Goal: Task Accomplishment & Management: Use online tool/utility

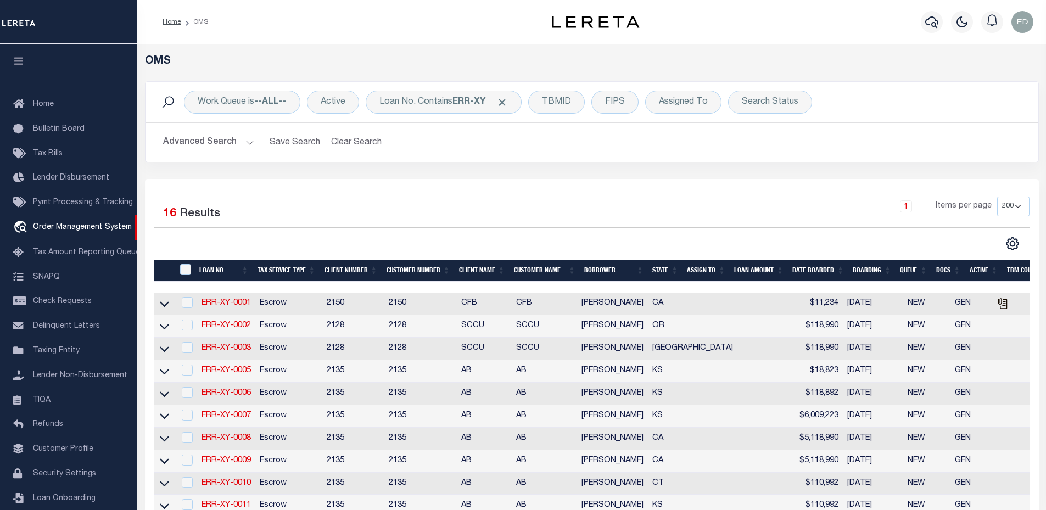
select select "200"
drag, startPoint x: 0, startPoint y: 0, endPoint x: 225, endPoint y: 250, distance: 336.6
click at [225, 338] on td "ERR-XY-0003" at bounding box center [226, 349] width 58 height 23
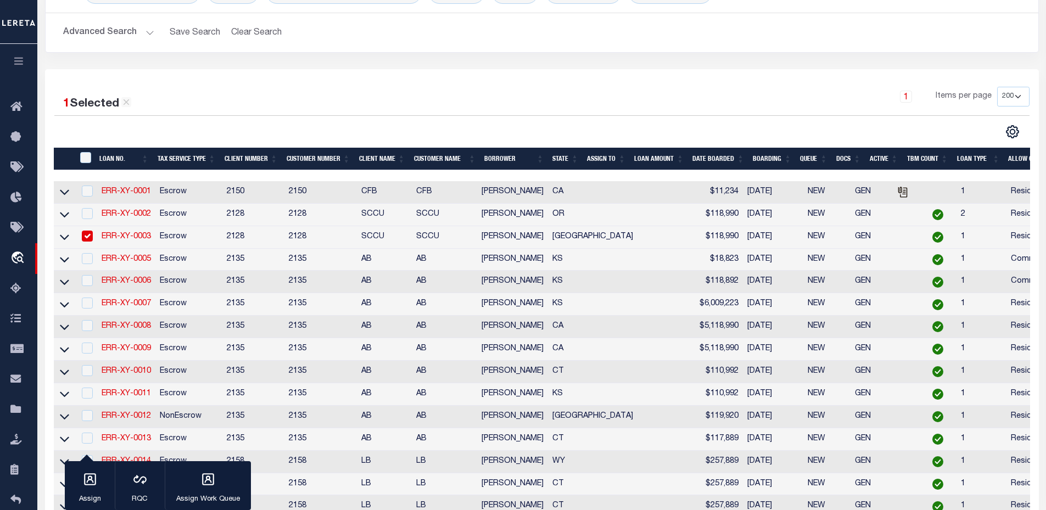
click at [220, 240] on td "Escrow" at bounding box center [188, 237] width 67 height 23
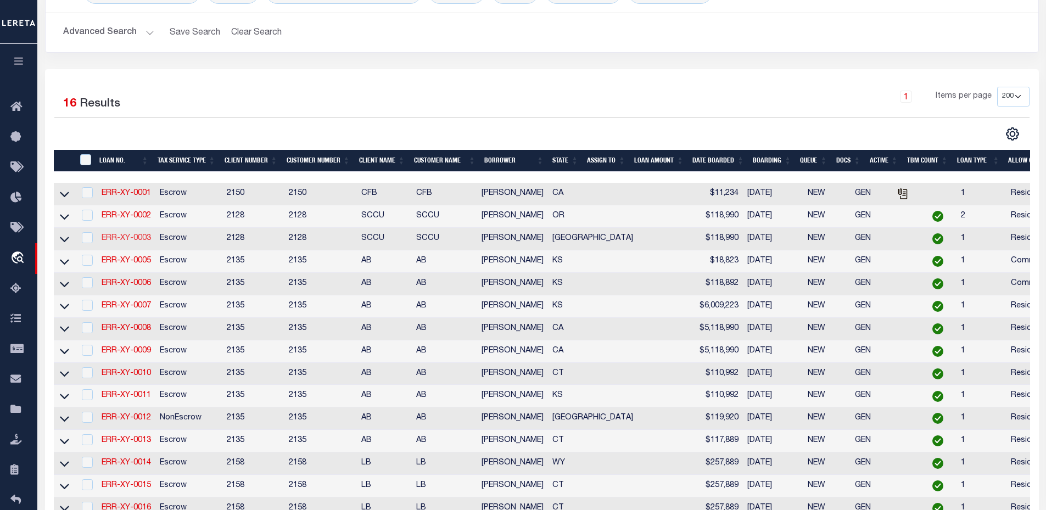
click at [121, 238] on link "ERR-XY-0003" at bounding box center [126, 238] width 49 height 8
checkbox input "true"
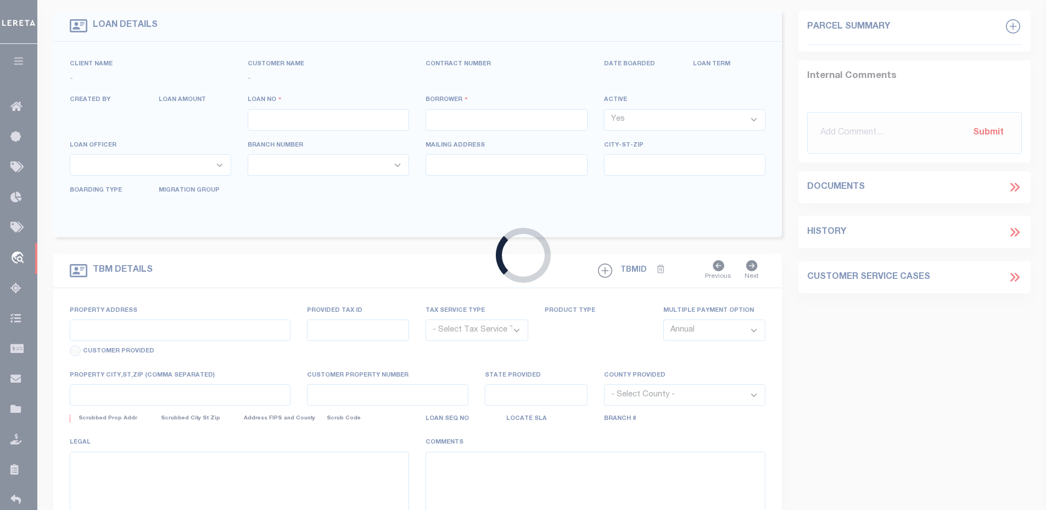
type input "ERR-XY-0003"
type input "[PERSON_NAME]"
select select
type input "[DATE]"
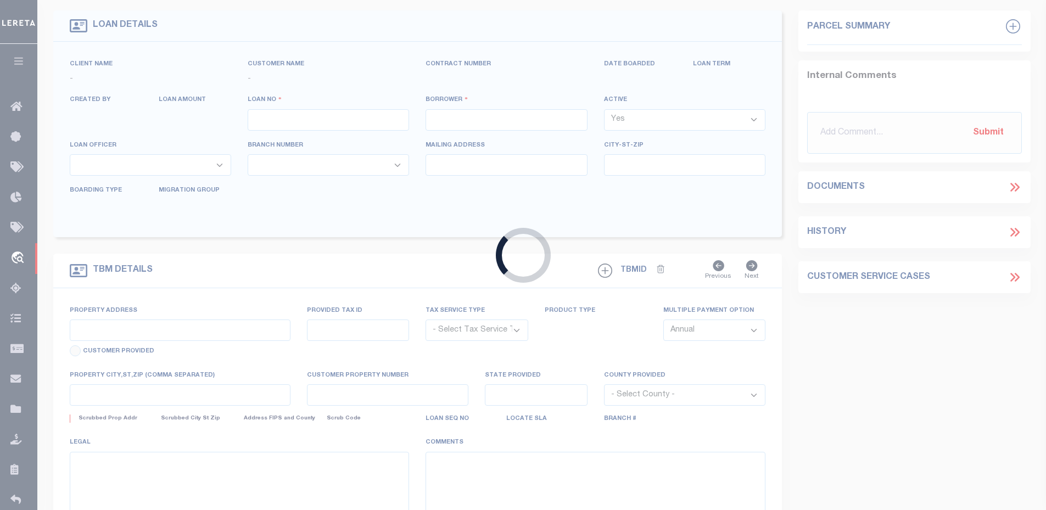
select select "10"
select select "Escrow"
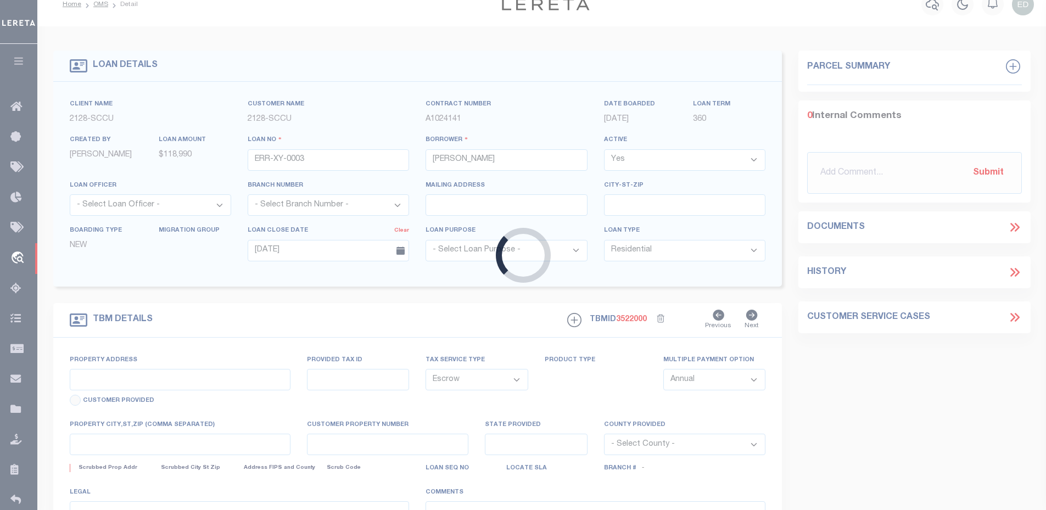
type input "[STREET_ADDRESS][PERSON_NAME]"
select select
type input "GLADEWATER [GEOGRAPHIC_DATA] 75647-4439"
type input "[GEOGRAPHIC_DATA]"
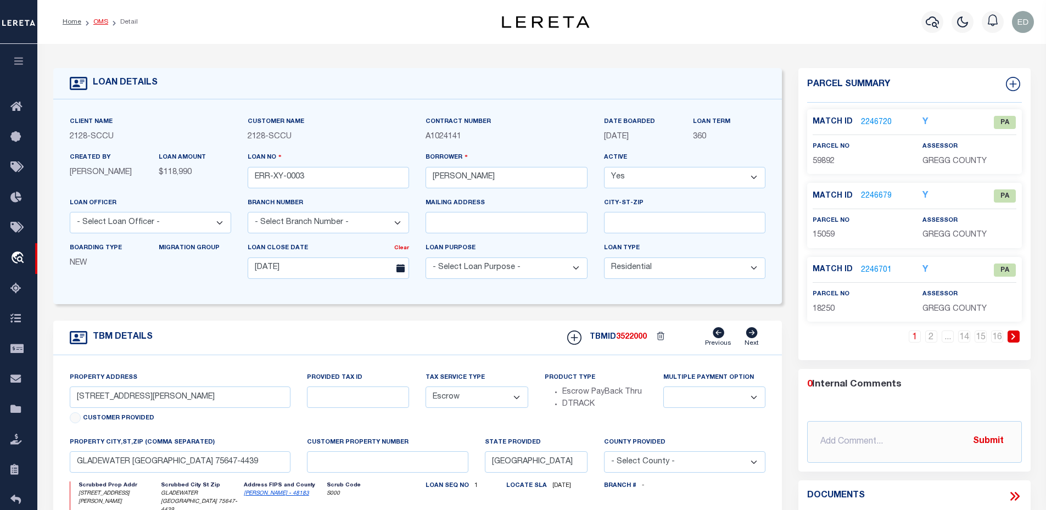
click at [101, 23] on link "OMS" at bounding box center [100, 22] width 15 height 7
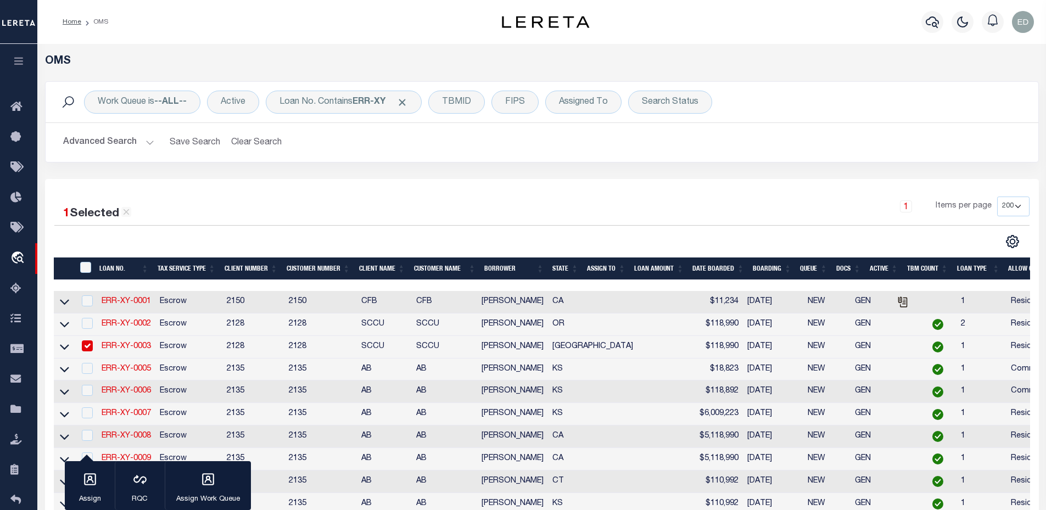
scroll to position [356, 0]
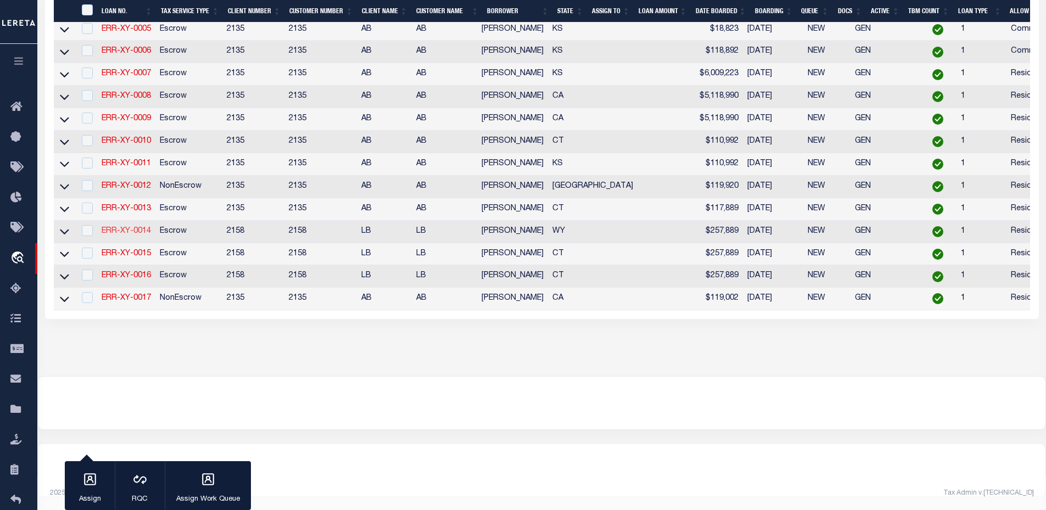
click at [120, 227] on link "ERR-XY-0014" at bounding box center [126, 231] width 49 height 8
checkbox input "true"
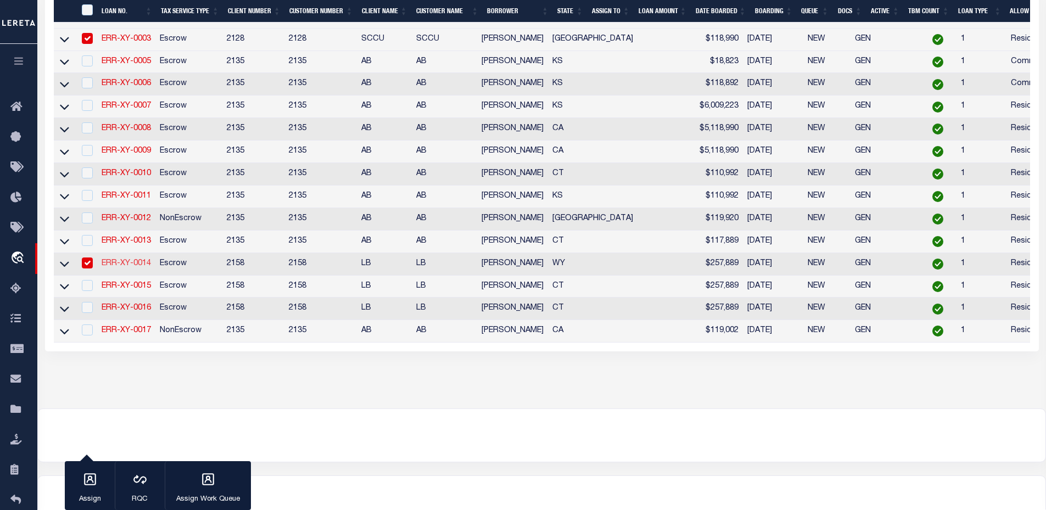
type input "ERR-XY-0014"
type input "[DATE]"
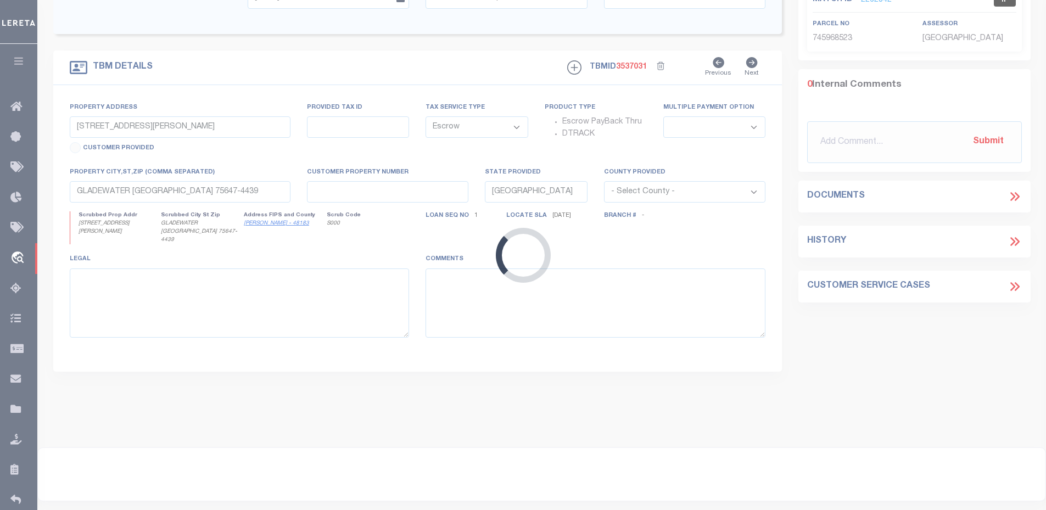
type input "1357 MAPLE ST"
select select
type input "WHEATLAND WY 82201-2856"
type input "WY"
select select
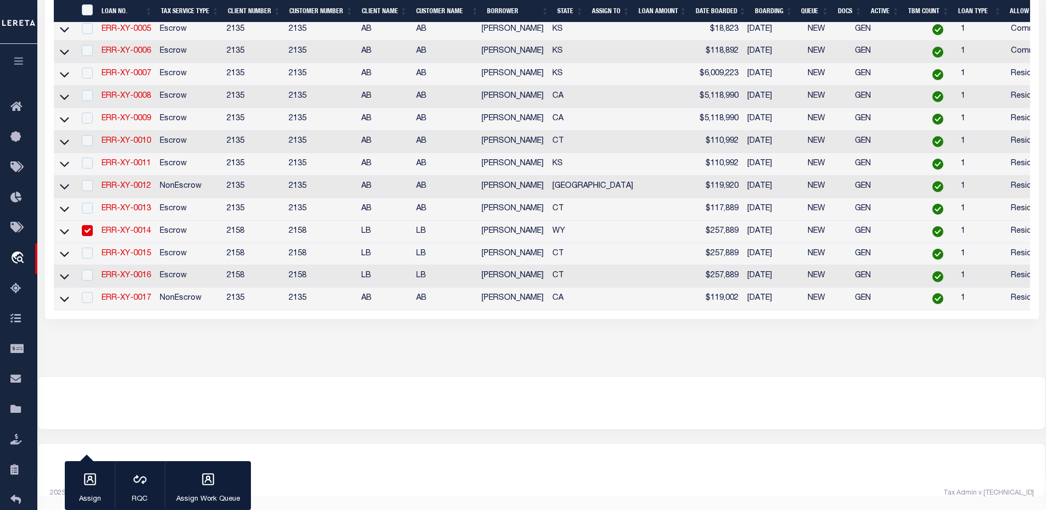
scroll to position [322, 0]
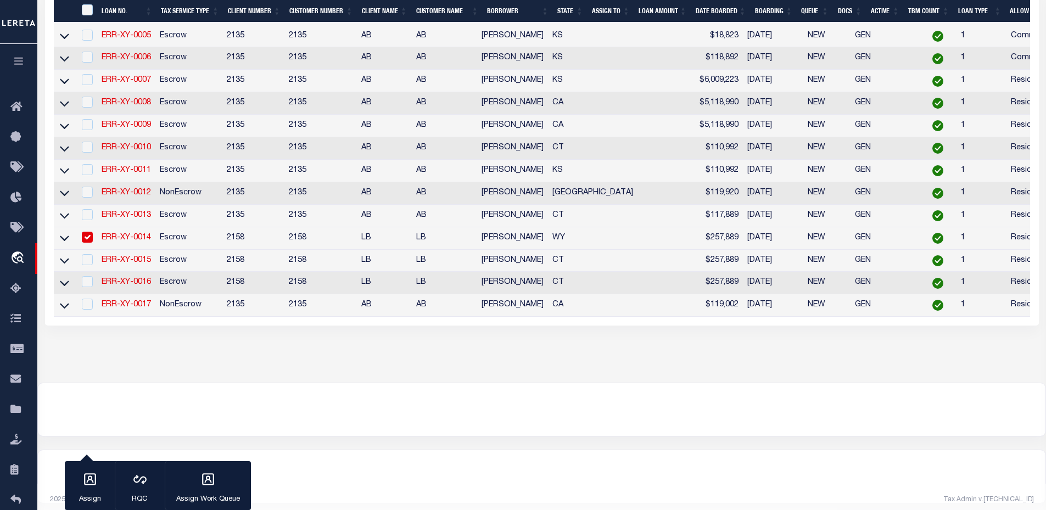
click at [106, 241] on link "ERR-XY-0014" at bounding box center [126, 238] width 49 height 8
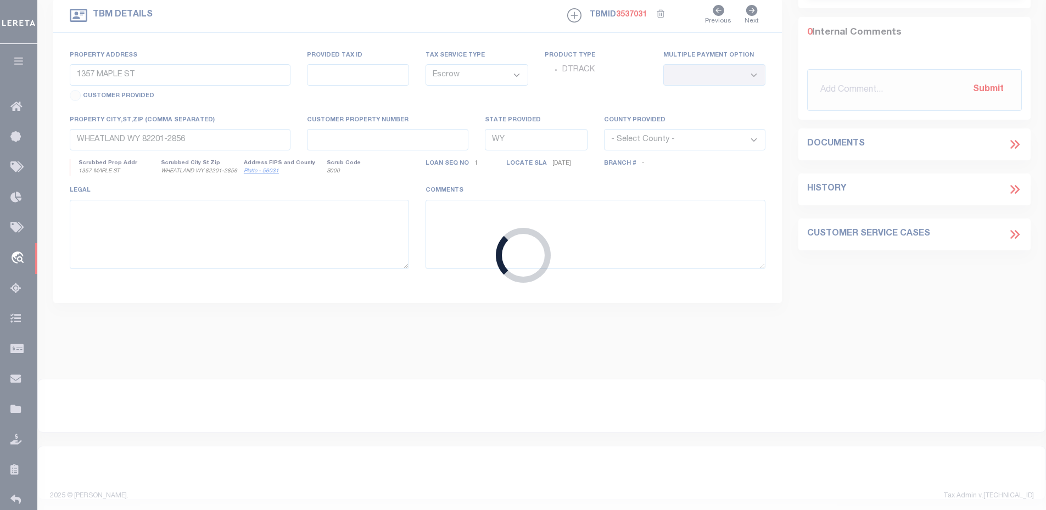
select select
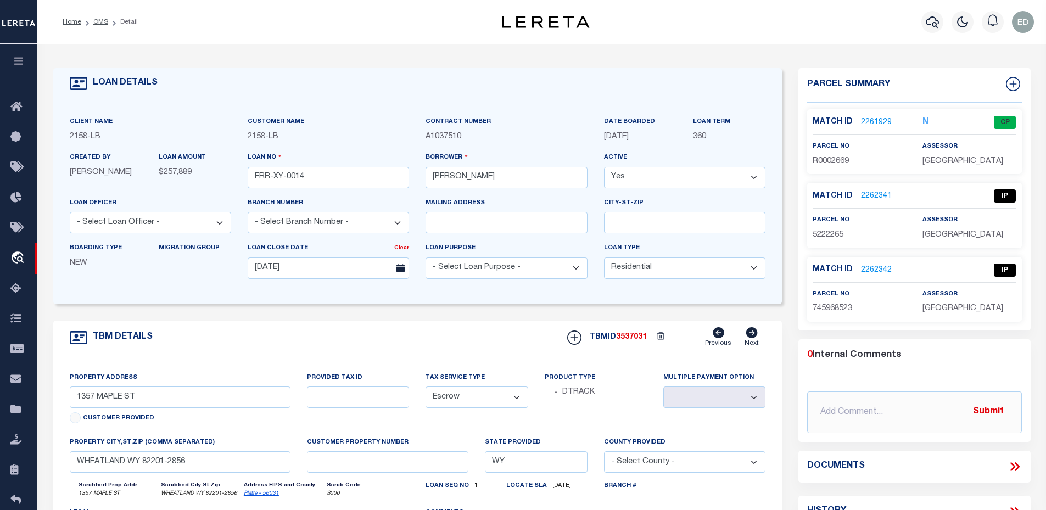
click at [867, 273] on link "2262342" at bounding box center [876, 271] width 31 height 12
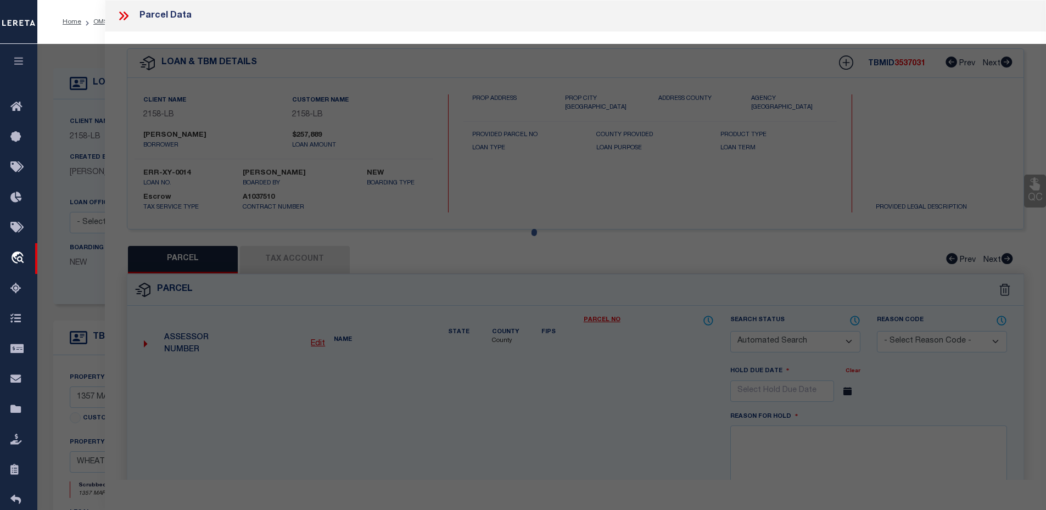
checkbox input "false"
select select "IP"
checkbox input "false"
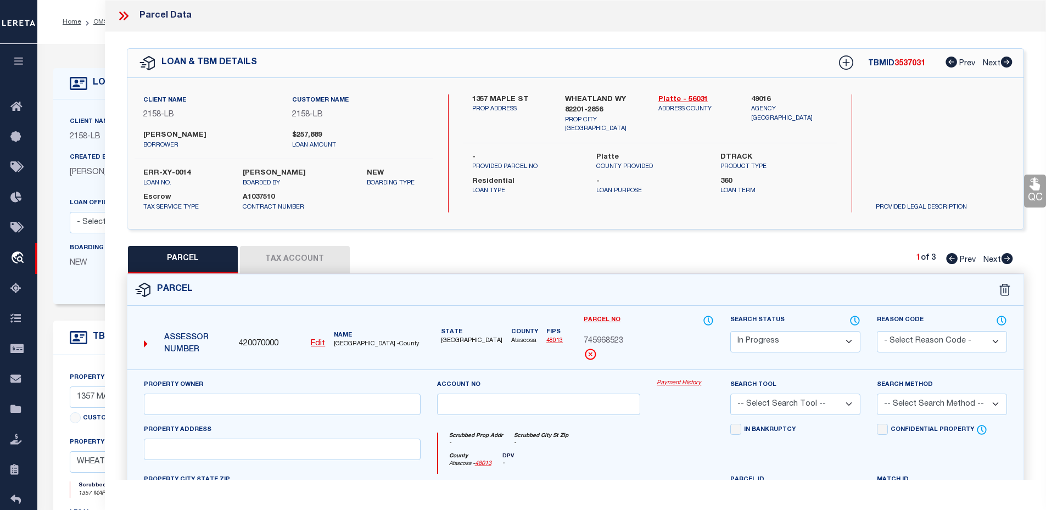
click at [294, 256] on button "Tax Account" at bounding box center [295, 259] width 110 height 27
select select "100"
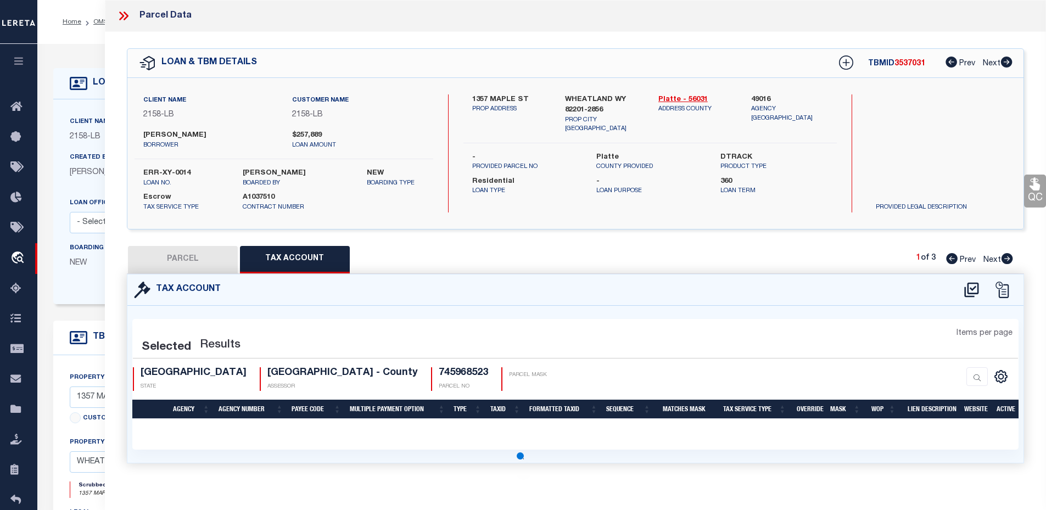
select select "100"
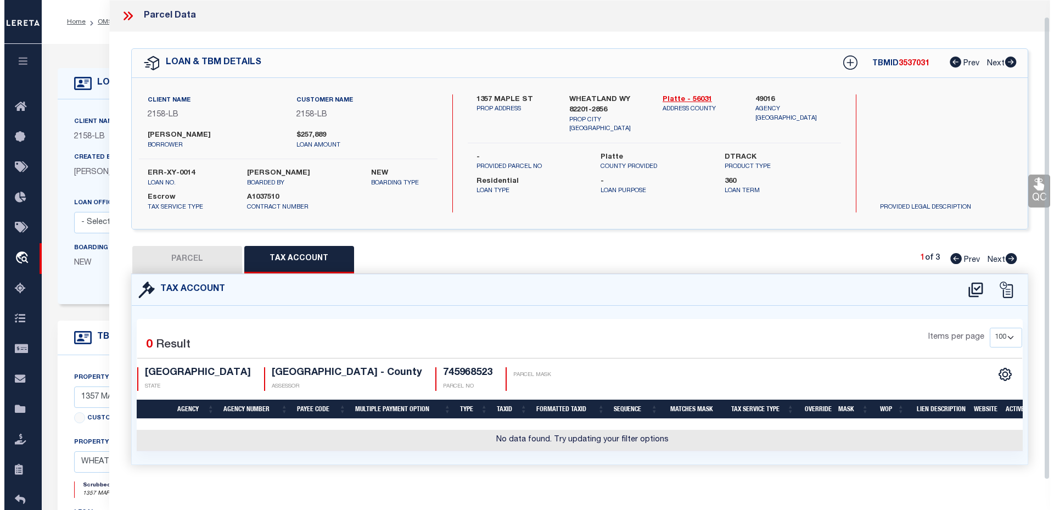
scroll to position [55, 0]
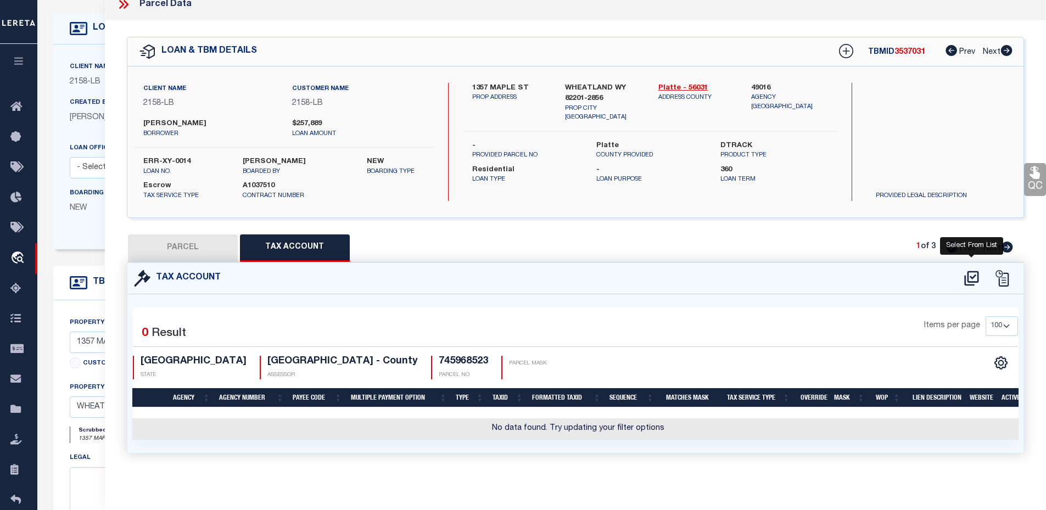
click at [968, 277] on icon at bounding box center [971, 278] width 18 height 18
select select "100"
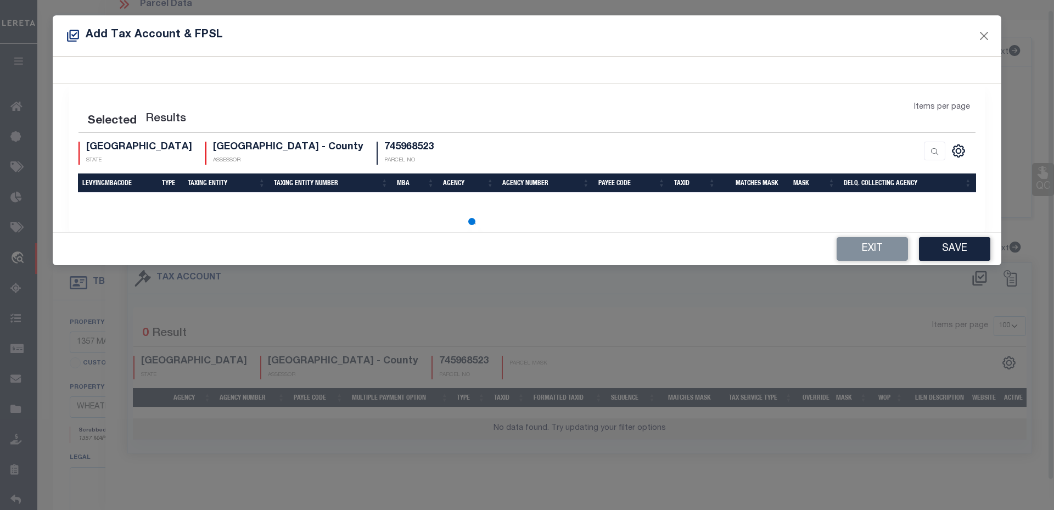
scroll to position [10, 0]
select select "100"
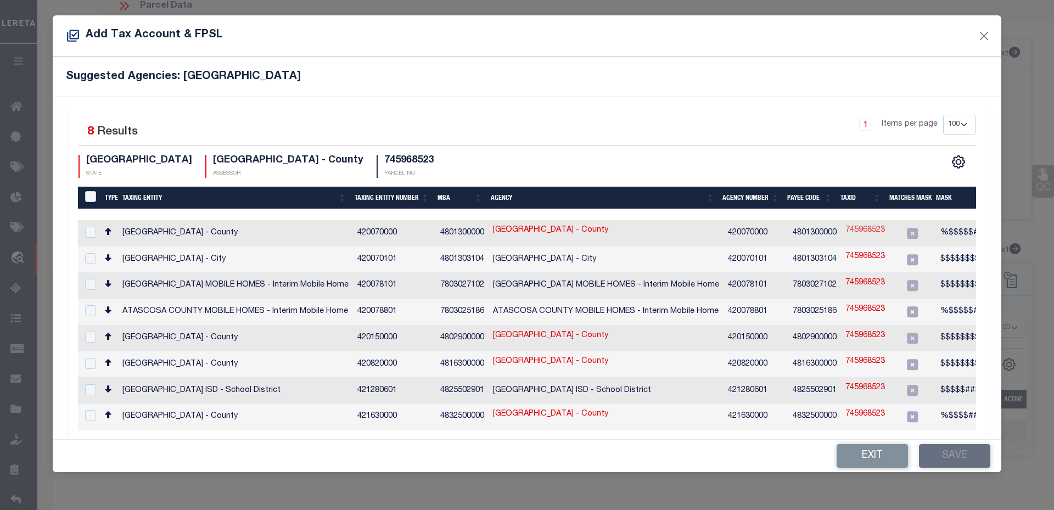
click at [865, 233] on link "745968523" at bounding box center [865, 230] width 40 height 12
type input "745968523"
type textarea "%$$$$$###,&&&&&$&&&&&&&&&&&,%%%%%%%%%%%%%%%%%,XXXX"
checkbox input "true"
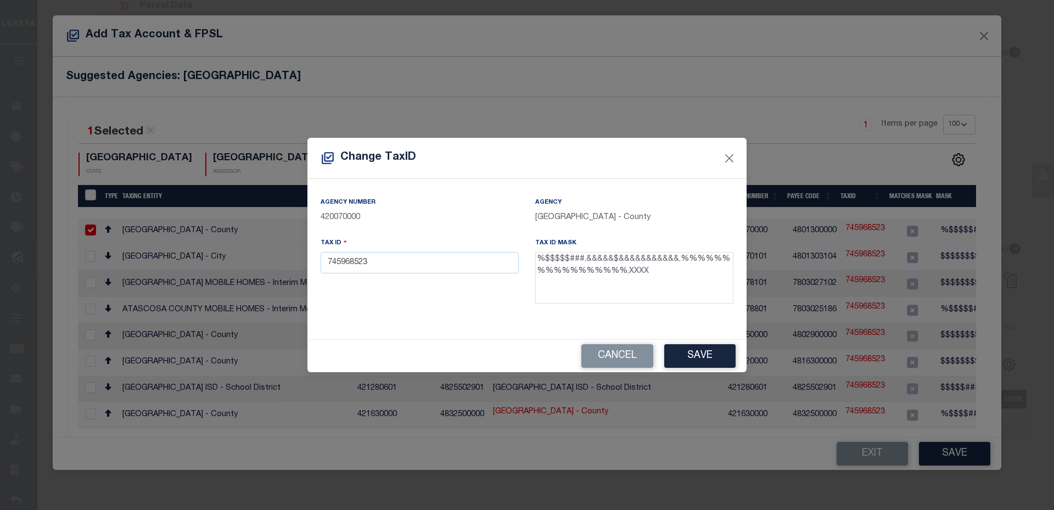
drag, startPoint x: 620, startPoint y: 275, endPoint x: 714, endPoint y: 277, distance: 94.4
click at [714, 277] on textarea "%$$$$$###,&&&&&$&&&&&&&&&&&,%%%%%%%%%%%%%%%%%,XXXX" at bounding box center [634, 278] width 198 height 52
drag, startPoint x: 582, startPoint y: 258, endPoint x: 529, endPoint y: 259, distance: 53.2
click at [529, 259] on div "Tax ID Mask %$$$$$###,&&&&&$&&&&&&&&&&&,%%%%%%%%%%%%%%%%%,XXXX" at bounding box center [634, 272] width 215 height 71
click at [601, 262] on textarea "%$$$$$###,&&&&&$&&&&&&&&&&&,%%%%%%%%%%%%%%%%%,XXXX" at bounding box center [634, 278] width 198 height 52
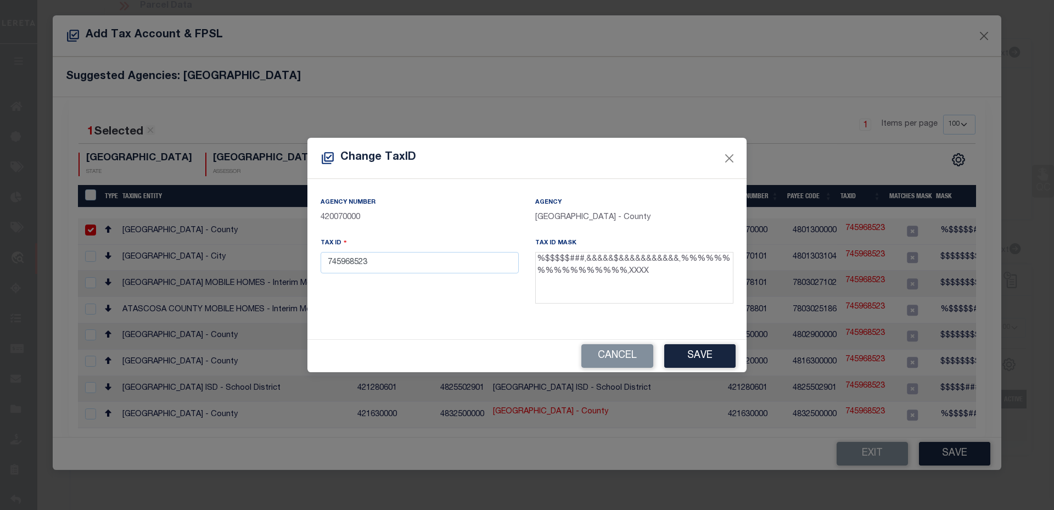
drag, startPoint x: 582, startPoint y: 260, endPoint x: 658, endPoint y: 266, distance: 76.0
click at [658, 266] on textarea "%$$$$$###,&&&&&$&&&&&&&&&&&,%%%%%%%%%%%%%%%%%,XXXX" at bounding box center [634, 278] width 198 height 52
click at [661, 262] on textarea "%$$$$$###,&&&&&$&&&&&&&&&&&,%%%%%%%%%%%%%%%%%,XXXX" at bounding box center [634, 278] width 198 height 52
drag, startPoint x: 619, startPoint y: 274, endPoint x: 737, endPoint y: 276, distance: 117.5
click at [737, 276] on div "Tax ID Mask %$$$$$###,&&&&&$&&&&&&&&&&&,%%%%%%%%%%%%%%%%%,XXXX" at bounding box center [634, 272] width 215 height 71
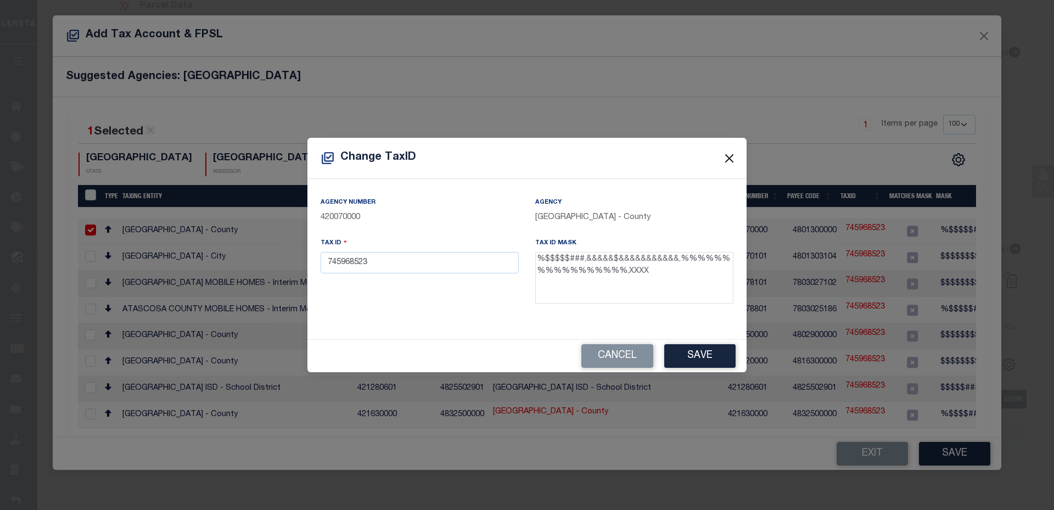
click at [727, 159] on button "Close" at bounding box center [729, 158] width 14 height 14
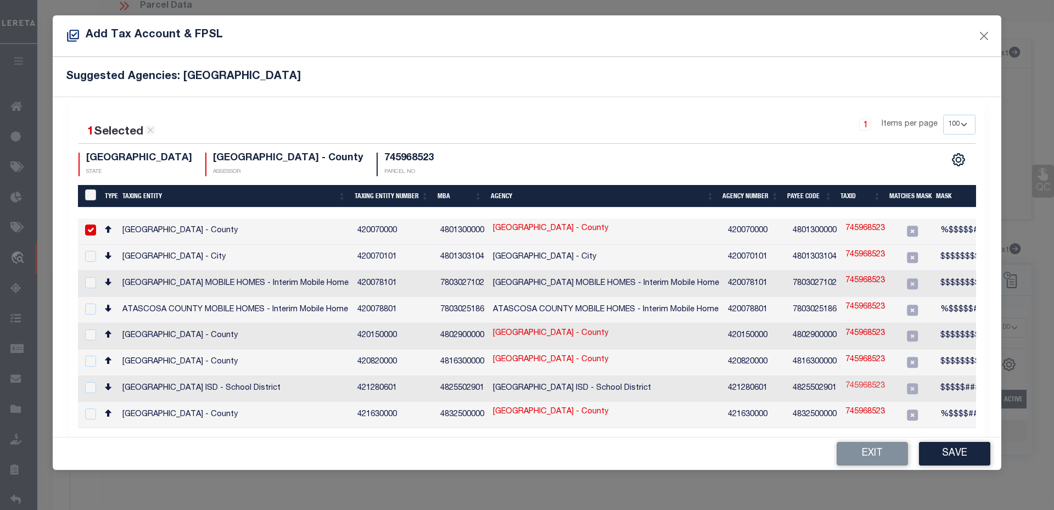
click at [866, 380] on link "745968523" at bounding box center [865, 386] width 40 height 12
type textarea "$$$$$###,XXXX"
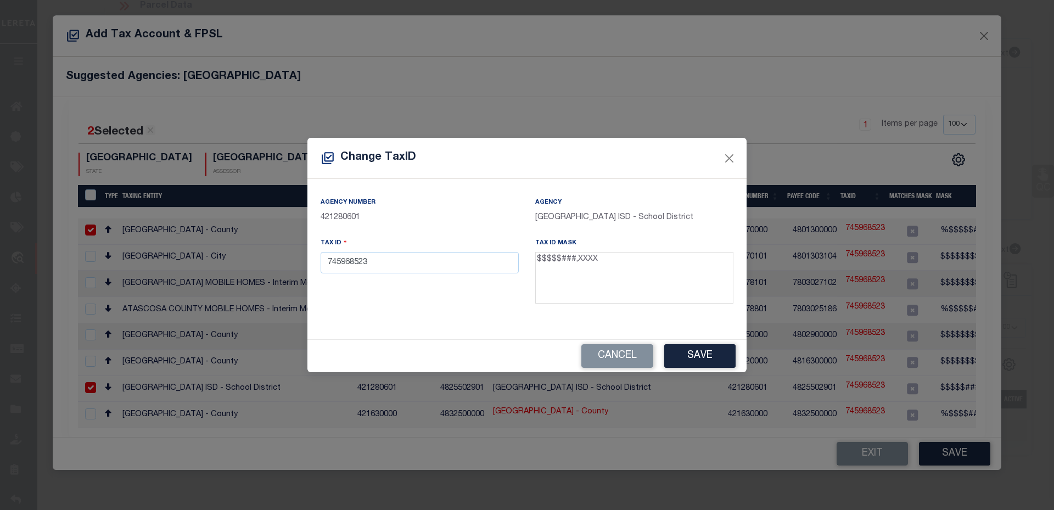
drag, startPoint x: 575, startPoint y: 260, endPoint x: 695, endPoint y: 259, distance: 119.7
click at [695, 259] on textarea "$$$$$###,XXXX" at bounding box center [634, 278] width 198 height 52
click at [912, 246] on div "Change TaxID Agency Number 421280601 Agency [GEOGRAPHIC_DATA] ISD - School Dist…" at bounding box center [527, 255] width 1054 height 510
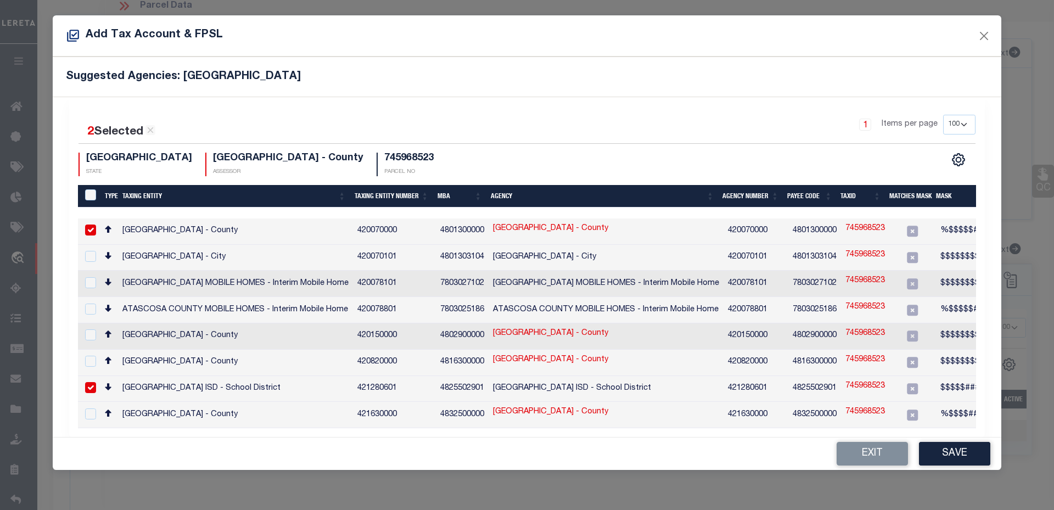
click at [861, 380] on link "745968523" at bounding box center [865, 386] width 40 height 12
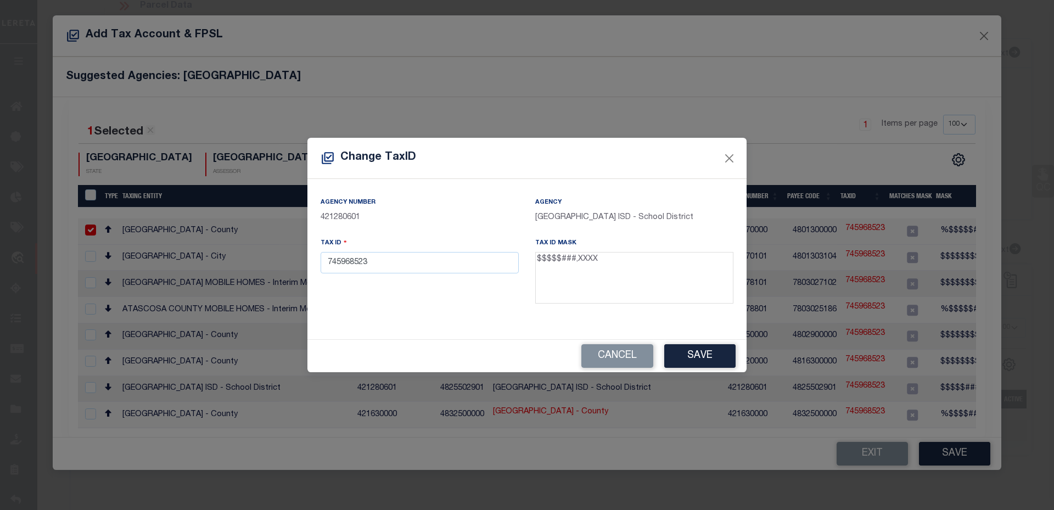
drag, startPoint x: 593, startPoint y: 261, endPoint x: 700, endPoint y: 262, distance: 106.5
click at [700, 262] on textarea "$$$$$###,XXXX" at bounding box center [634, 278] width 198 height 52
click at [723, 163] on button "Close" at bounding box center [729, 158] width 14 height 14
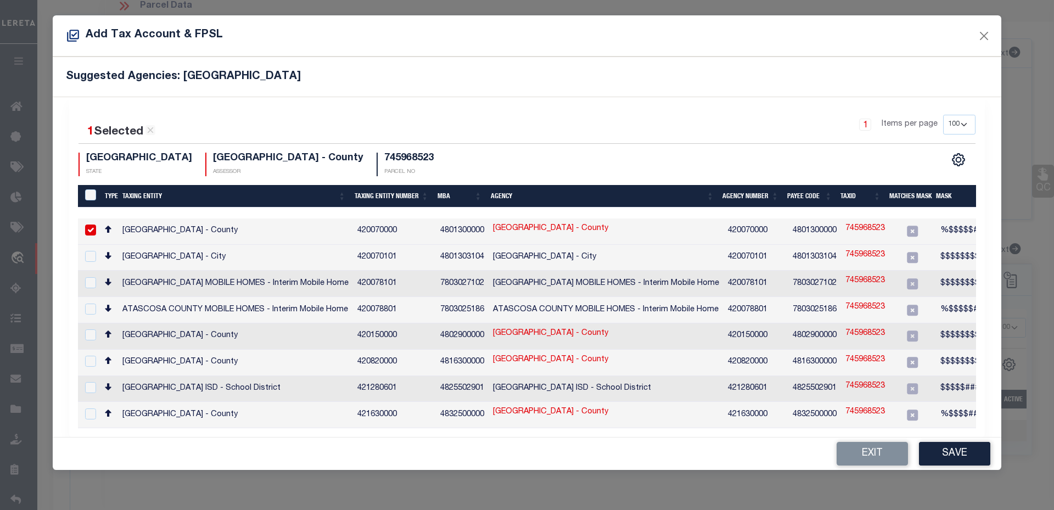
click at [381, 376] on td "421280601" at bounding box center [394, 389] width 83 height 26
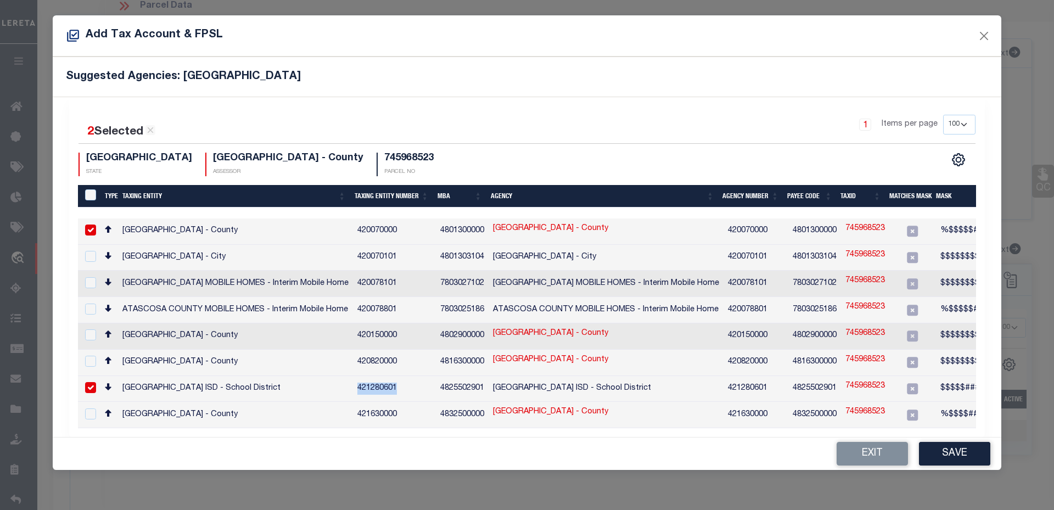
click at [381, 376] on td "421280601" at bounding box center [394, 389] width 83 height 26
checkbox input "false"
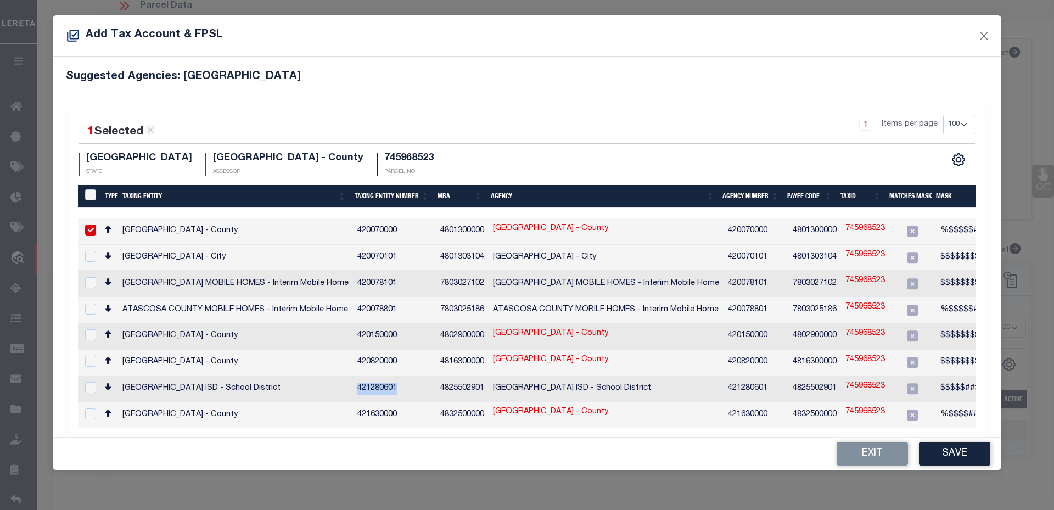
copy td "421280601"
